Goal: Check status: Check status

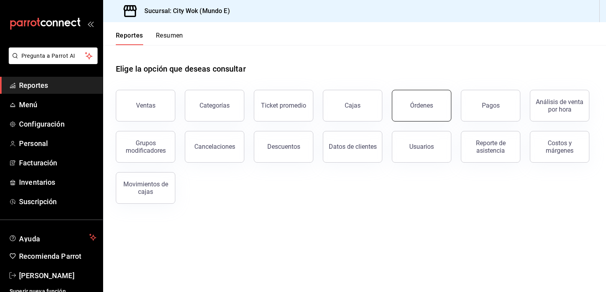
click at [426, 113] on button "Órdenes" at bounding box center [421, 106] width 59 height 32
click at [421, 104] on div "Órdenes" at bounding box center [421, 106] width 23 height 8
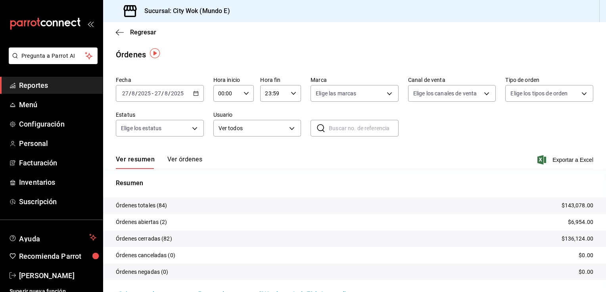
scroll to position [19, 0]
